Goal: Transaction & Acquisition: Purchase product/service

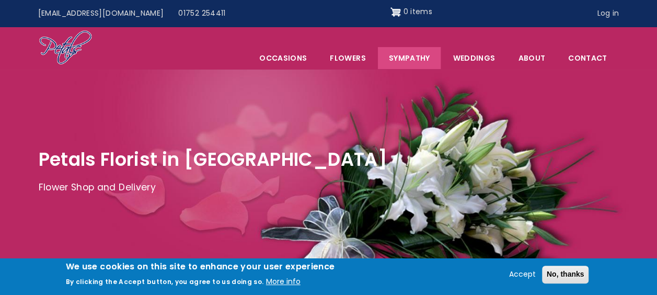
click at [424, 59] on link "Sympathy" at bounding box center [409, 58] width 63 height 22
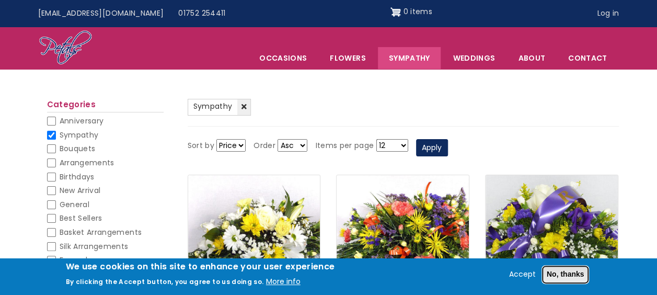
click at [569, 273] on button "No, thanks" at bounding box center [565, 275] width 47 height 18
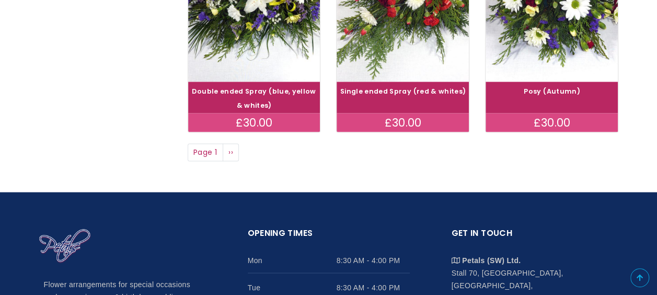
scroll to position [948, 0]
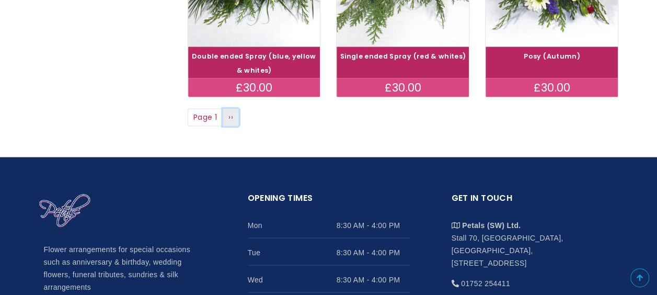
click at [231, 116] on span "››" at bounding box center [231, 116] width 5 height 10
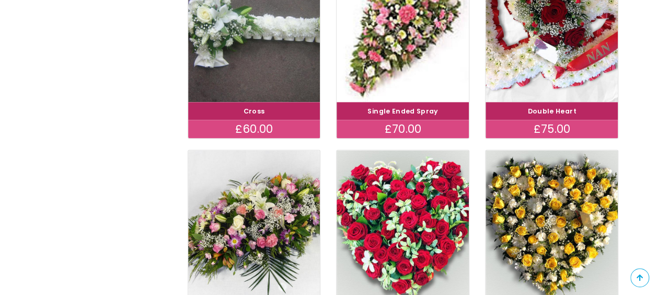
scroll to position [788, 0]
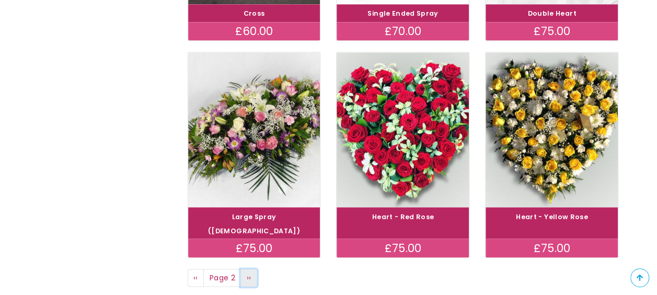
click at [248, 272] on span "››" at bounding box center [249, 277] width 5 height 10
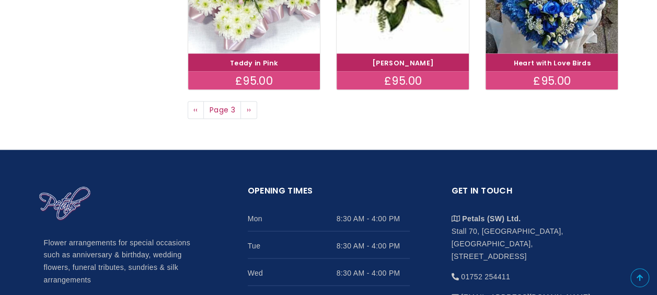
scroll to position [969, 0]
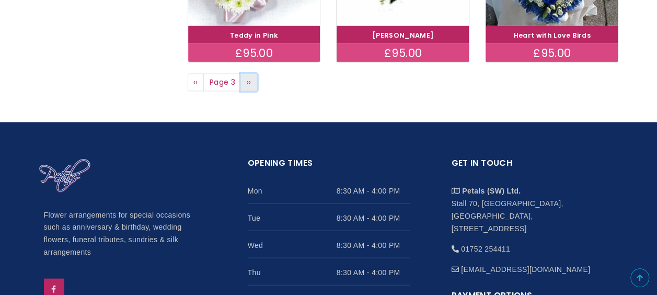
click at [249, 78] on span "››" at bounding box center [249, 81] width 5 height 10
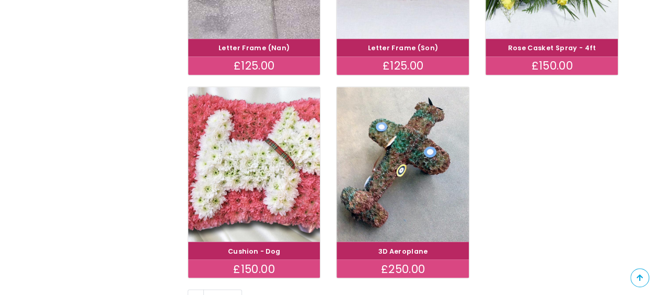
scroll to position [774, 0]
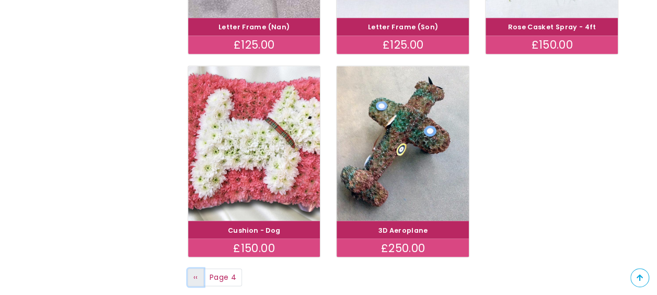
click at [196, 271] on span "‹‹" at bounding box center [195, 276] width 5 height 10
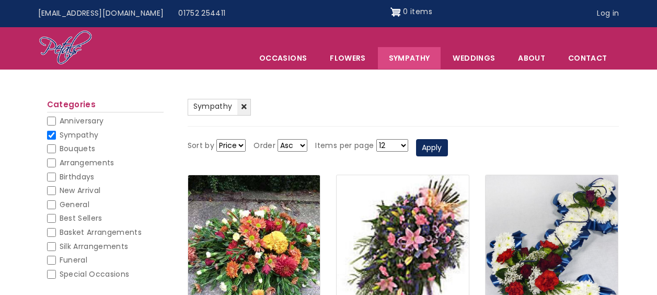
click at [196, 263] on img at bounding box center [254, 252] width 132 height 154
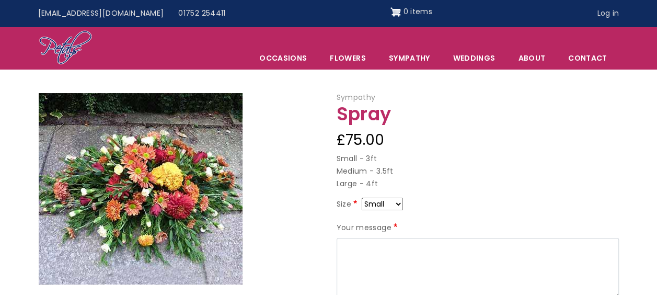
click at [196, 263] on img at bounding box center [141, 188] width 204 height 191
click at [427, 61] on link "Sympathy" at bounding box center [409, 58] width 63 height 22
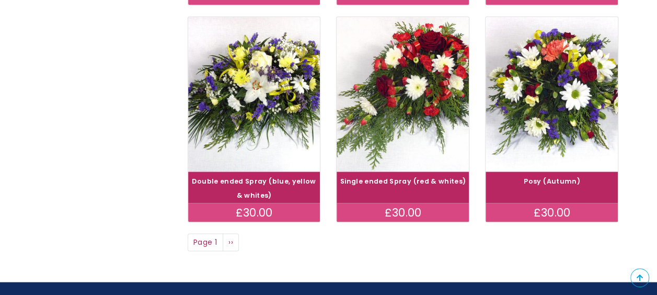
scroll to position [844, 0]
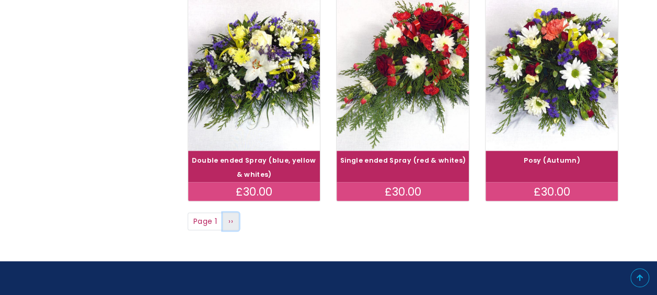
click at [230, 220] on span "››" at bounding box center [231, 220] width 5 height 10
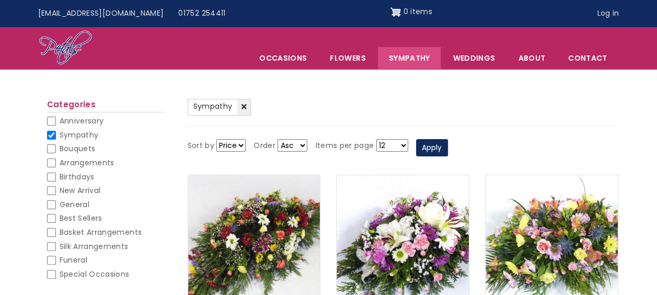
click at [410, 58] on link "Sympathy" at bounding box center [409, 58] width 63 height 22
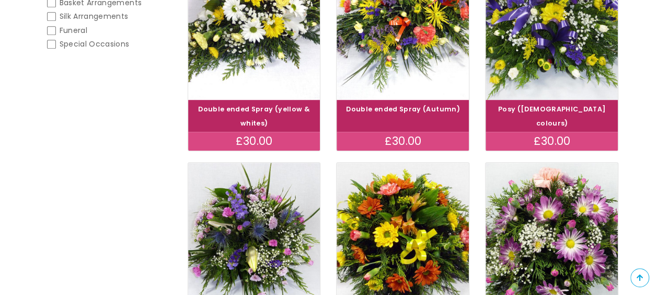
scroll to position [195, 0]
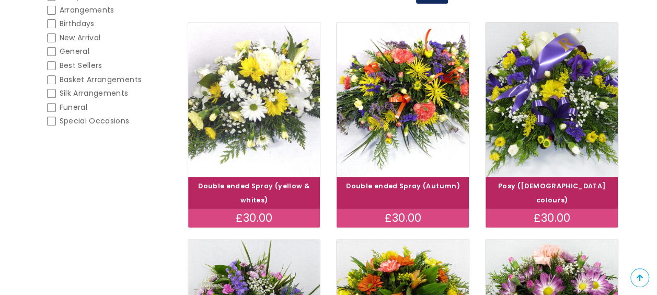
click at [267, 92] on img at bounding box center [254, 100] width 149 height 172
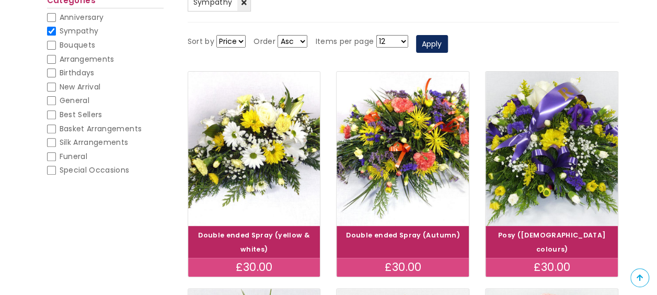
scroll to position [132, 0]
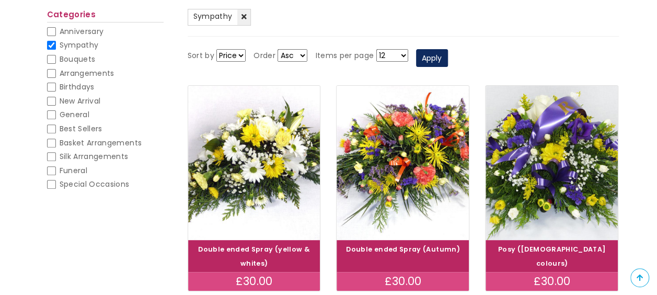
click at [49, 42] on input "Sympathy" at bounding box center [51, 45] width 9 height 9
checkbox input "false"
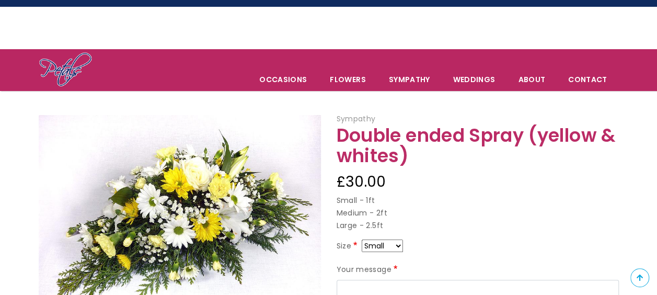
scroll to position [42, 0]
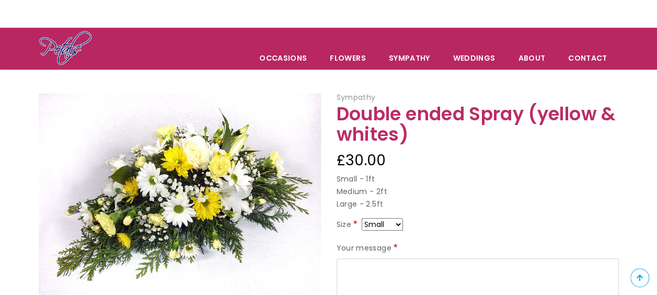
click at [399, 223] on select "Small Medium Large" at bounding box center [382, 224] width 41 height 13
click at [500, 211] on div "Sympathy Double ended Spray (yellow & whites) £30.00 Small - 1ft Medium - 2ft L…" at bounding box center [478, 263] width 298 height 343
click at [399, 222] on select "Small Medium Large" at bounding box center [382, 224] width 41 height 13
select select "9"
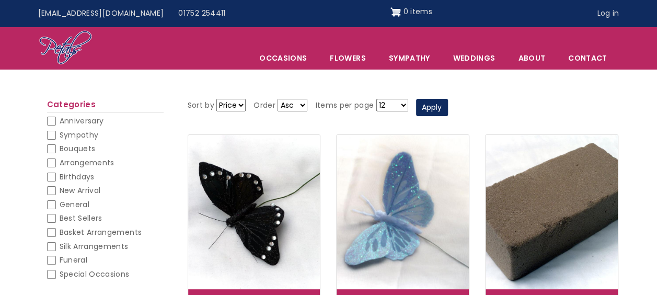
click at [52, 258] on input "Funeral" at bounding box center [51, 260] width 9 height 9
checkbox input "false"
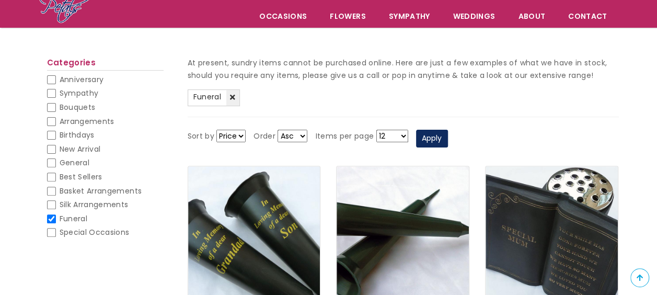
scroll to position [63, 0]
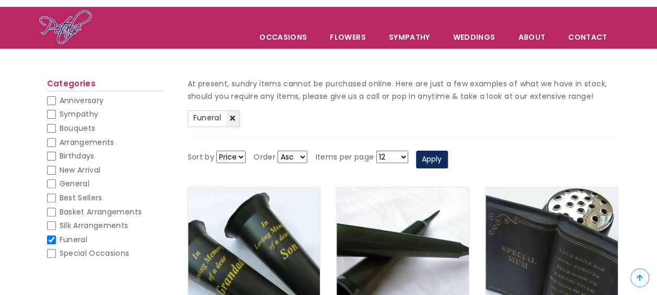
click at [49, 112] on input "Sympathy" at bounding box center [51, 114] width 9 height 9
checkbox input "false"
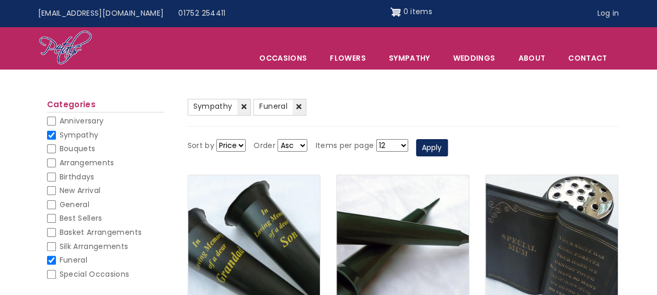
click at [47, 261] on input "Funeral" at bounding box center [51, 260] width 9 height 9
checkbox input "false"
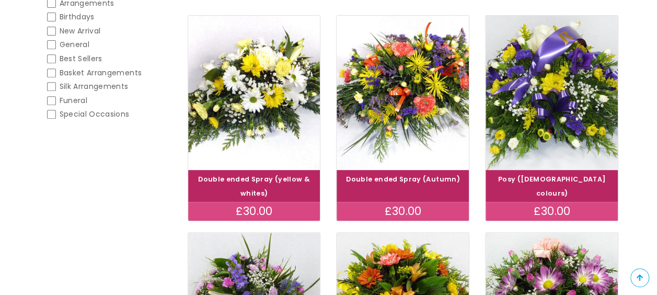
scroll to position [167, 0]
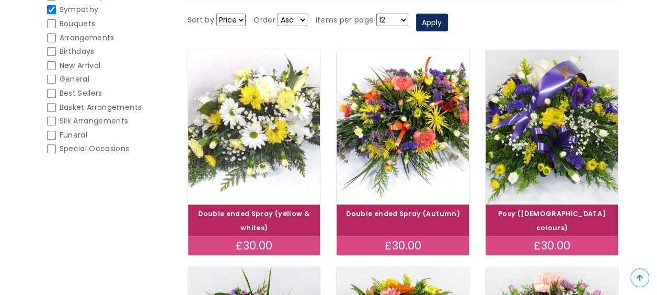
click at [271, 136] on img at bounding box center [254, 127] width 149 height 172
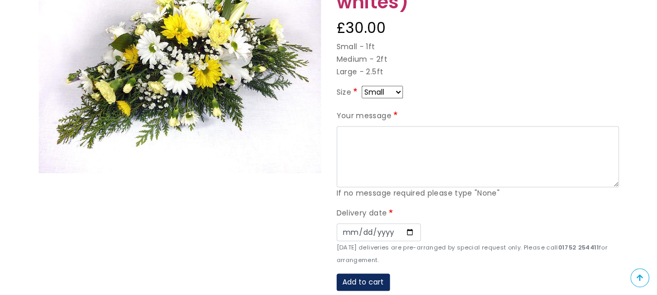
scroll to position [181, 0]
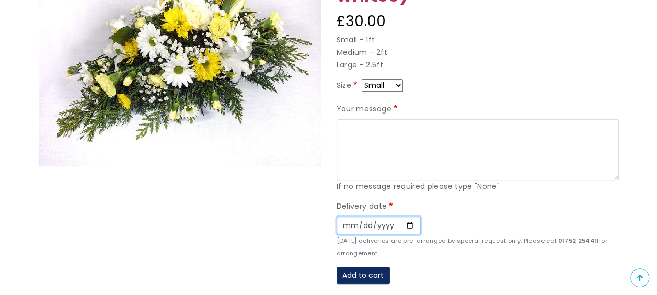
click at [407, 221] on input "Date" at bounding box center [379, 225] width 84 height 18
type input "[DATE]"
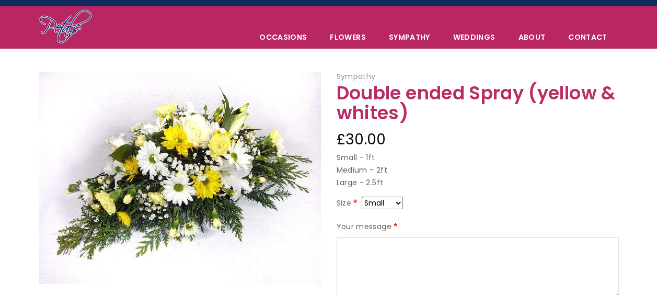
scroll to position [49, 0]
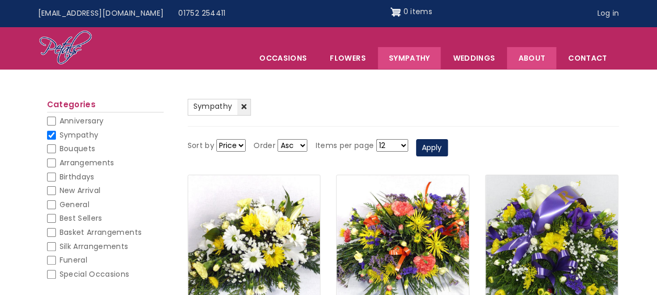
click at [532, 58] on link "About" at bounding box center [531, 58] width 49 height 22
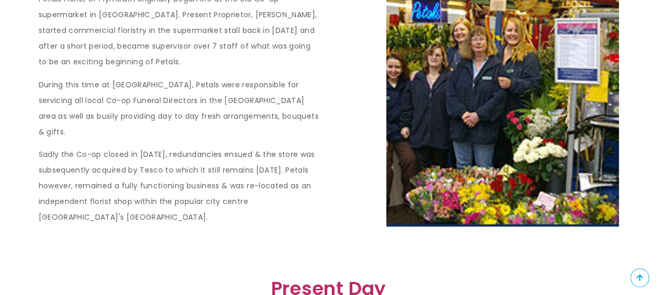
scroll to position [309, 0]
